Goal: Task Accomplishment & Management: Use online tool/utility

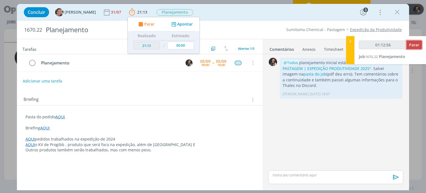
type input "01:12:57"
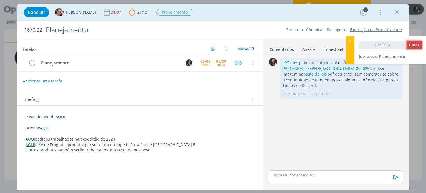
click at [413, 45] on span "Parar" at bounding box center [414, 44] width 10 height 5
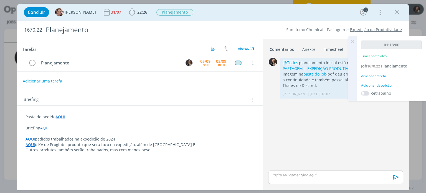
click at [397, 13] on icon "dialog" at bounding box center [397, 12] width 8 height 8
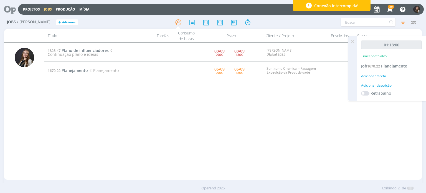
click at [353, 43] on icon at bounding box center [352, 41] width 10 height 11
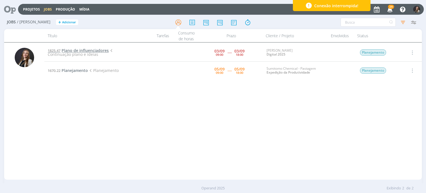
click at [77, 50] on span "Plano de influenciadores" at bounding box center [85, 50] width 47 height 5
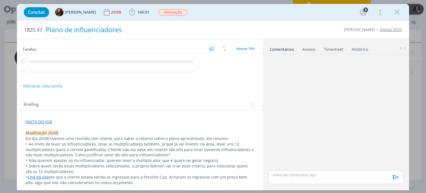
click at [141, 11] on span "145:01" at bounding box center [143, 11] width 12 height 5
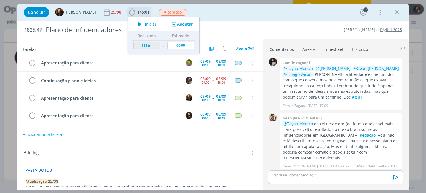
scroll to position [219, 0]
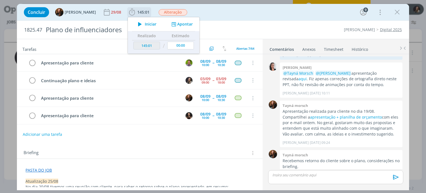
click at [145, 25] on span "Iniciar" at bounding box center [151, 24] width 12 height 4
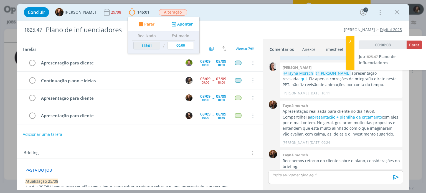
click at [290, 21] on div "1825.47 Plano de influenciadores Cordius - Corteva Digital 2025" at bounding box center [213, 30] width 392 height 18
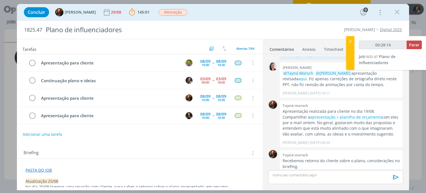
type input "00:29:14"
